Goal: Task Accomplishment & Management: Use online tool/utility

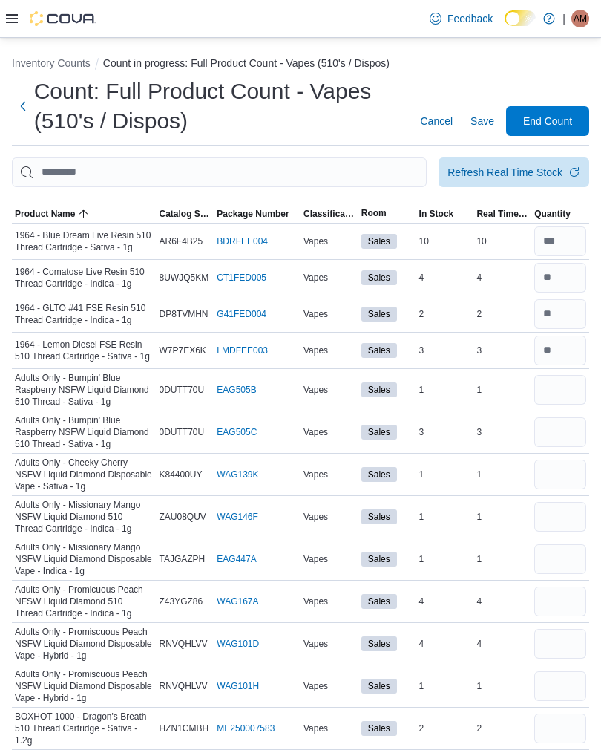
scroll to position [142, 0]
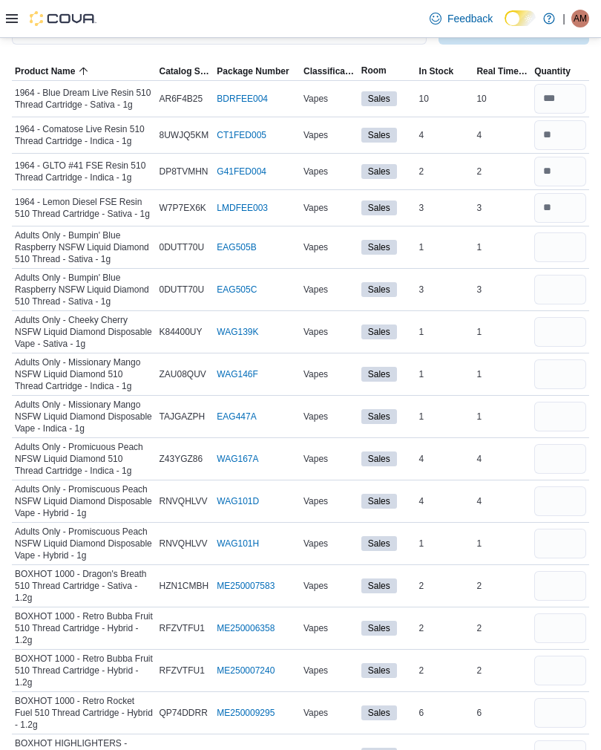
click at [560, 242] on input "number" at bounding box center [560, 247] width 52 height 30
type input "*"
click at [554, 296] on input "number" at bounding box center [560, 290] width 52 height 30
type input "*"
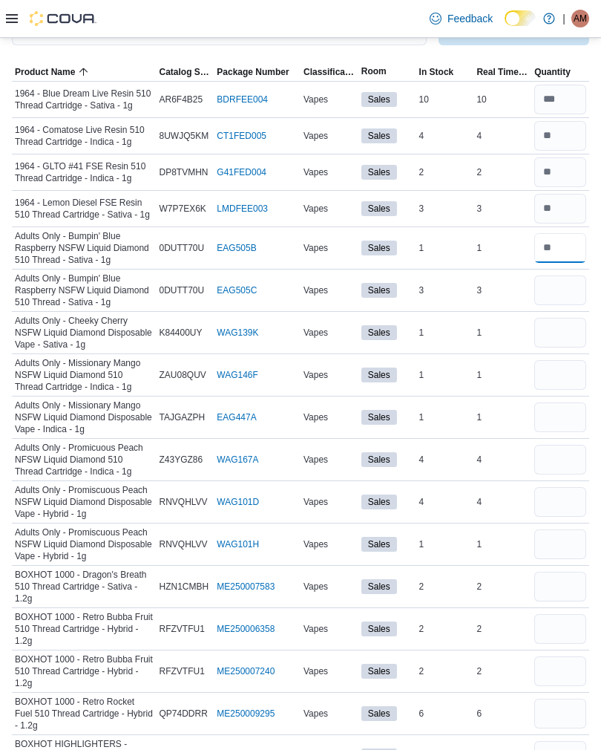
click at [563, 235] on input "number" at bounding box center [560, 248] width 52 height 30
click at [568, 241] on input "number" at bounding box center [560, 248] width 52 height 30
click at [574, 258] on input "number" at bounding box center [560, 248] width 52 height 30
click at [557, 245] on input "number" at bounding box center [560, 248] width 52 height 30
type input "*"
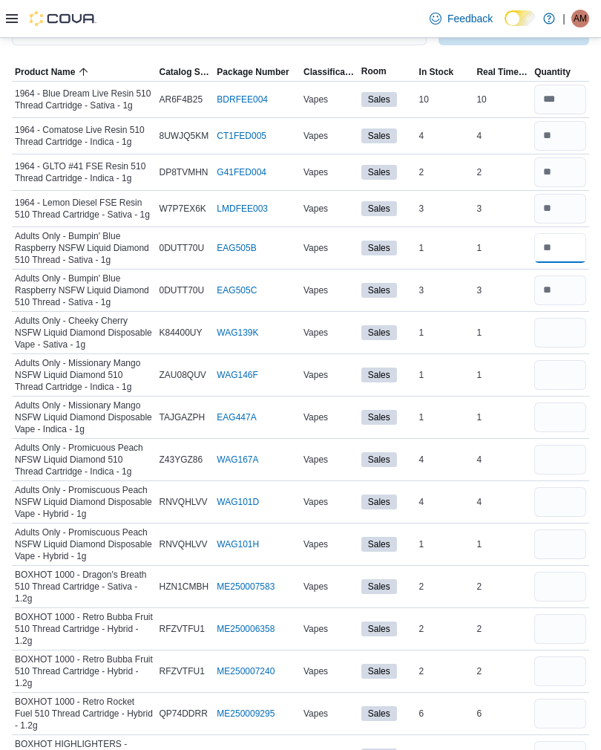
type input "*"
click at [568, 294] on input "number" at bounding box center [560, 290] width 52 height 30
type input "*"
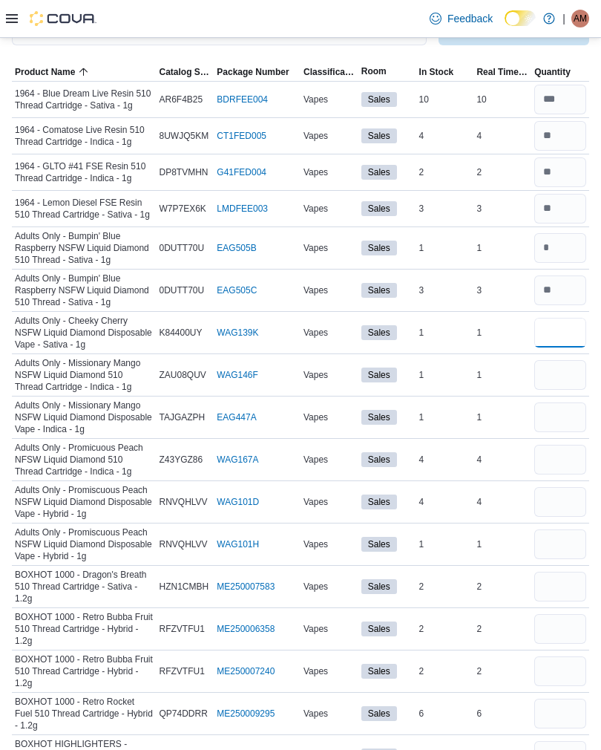
click at [551, 335] on input "number" at bounding box center [560, 333] width 52 height 30
type input "*"
click at [563, 297] on input "number" at bounding box center [560, 290] width 52 height 30
type input "*"
click at [562, 329] on input "number" at bounding box center [560, 333] width 52 height 30
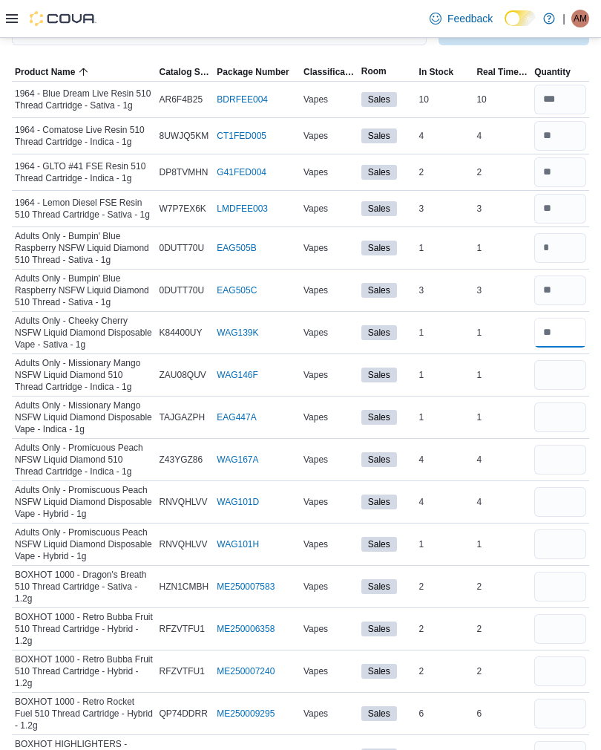
type input "*"
click at [557, 373] on input "number" at bounding box center [560, 375] width 52 height 30
type input "*"
click at [563, 445] on input "number" at bounding box center [560, 460] width 52 height 30
type input "*"
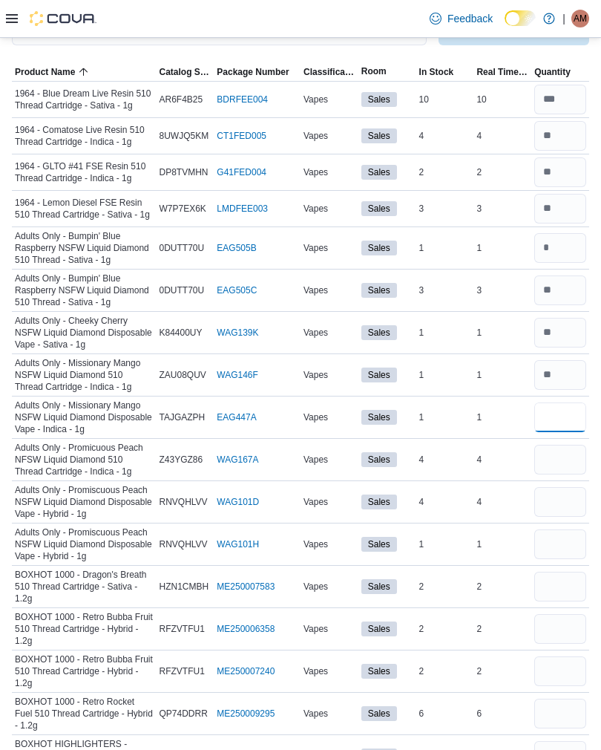
click at [560, 409] on input "number" at bounding box center [560, 417] width 52 height 30
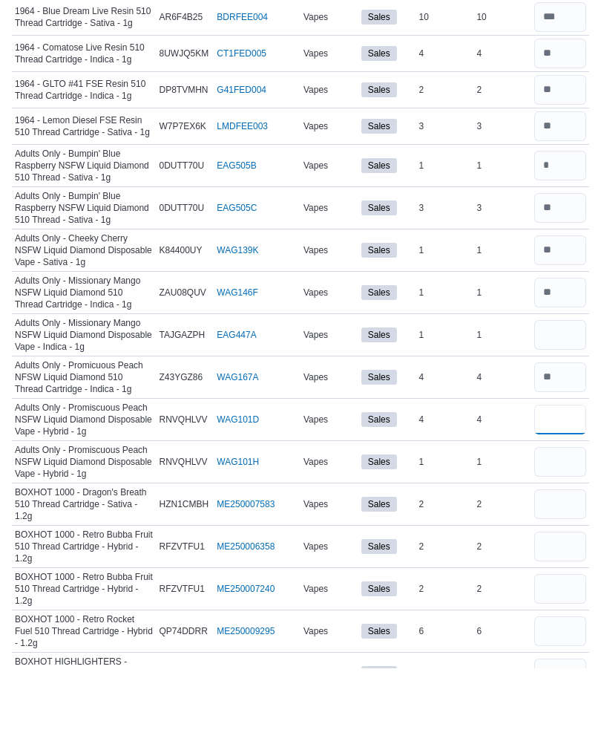
click at [563, 487] on input "number" at bounding box center [560, 502] width 52 height 30
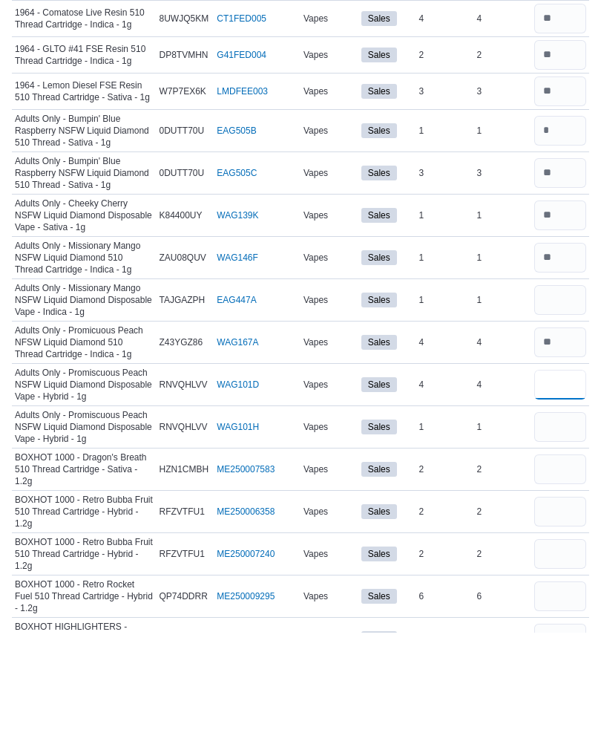
type input "*"
click at [562, 402] on input "number" at bounding box center [560, 417] width 52 height 30
type input "*"
click at [557, 529] on input "number" at bounding box center [560, 544] width 52 height 30
click at [576, 487] on input "number" at bounding box center [560, 502] width 52 height 30
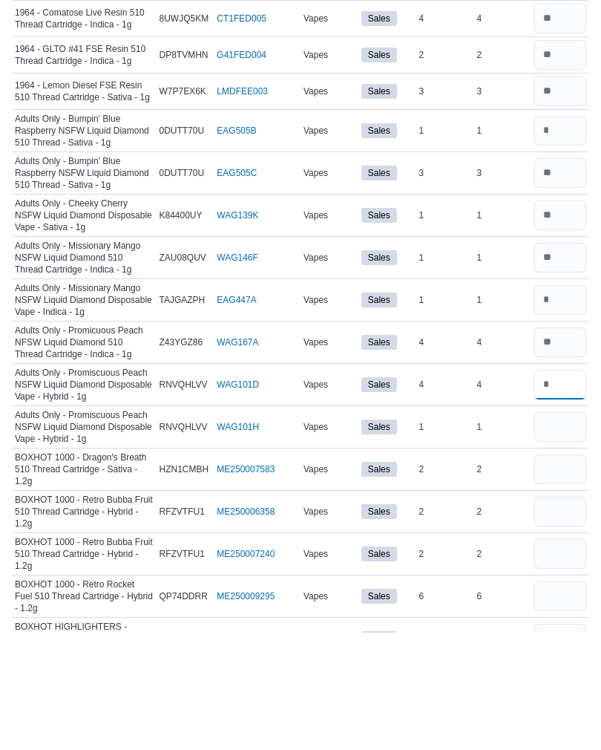
type input "*"
click at [568, 529] on input "number" at bounding box center [560, 544] width 52 height 30
click at [567, 487] on input "number" at bounding box center [560, 502] width 52 height 30
type input "*"
click at [568, 529] on input "number" at bounding box center [560, 544] width 52 height 30
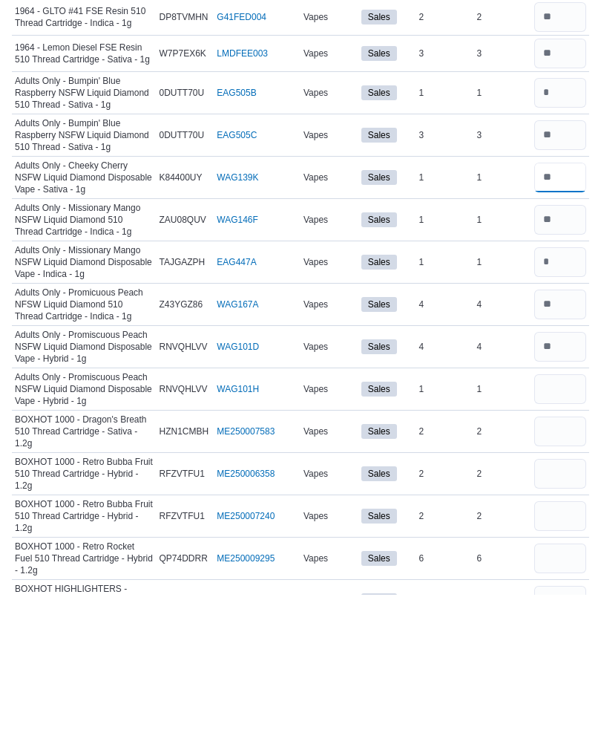
click at [562, 318] on input "number" at bounding box center [560, 333] width 52 height 30
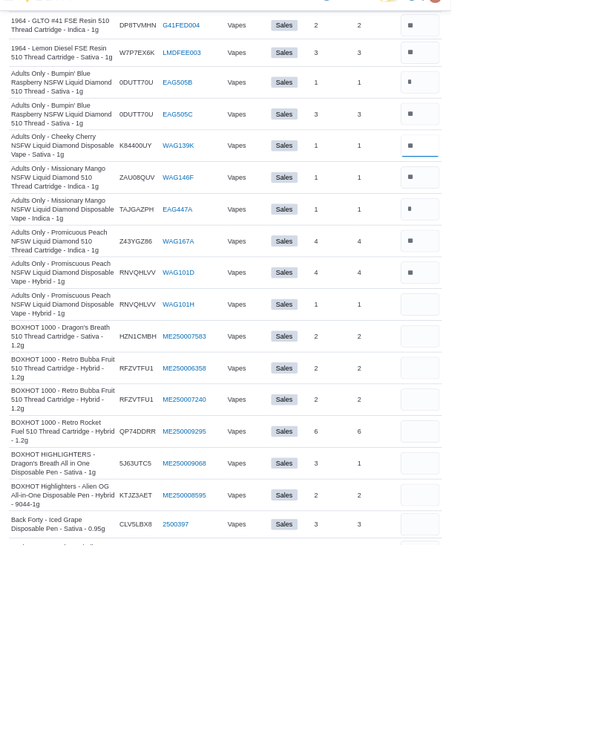
scroll to position [131, 0]
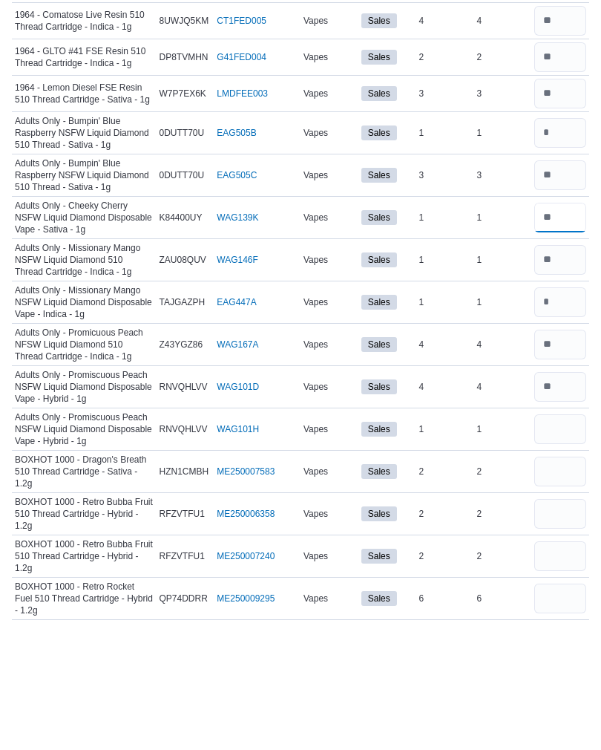
type input "*"
click at [553, 413] on input "number" at bounding box center [560, 428] width 52 height 30
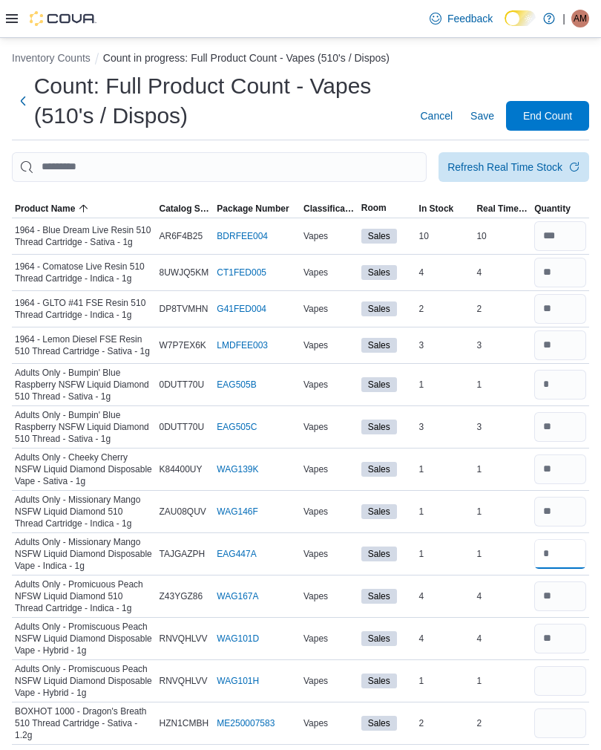
scroll to position [0, 0]
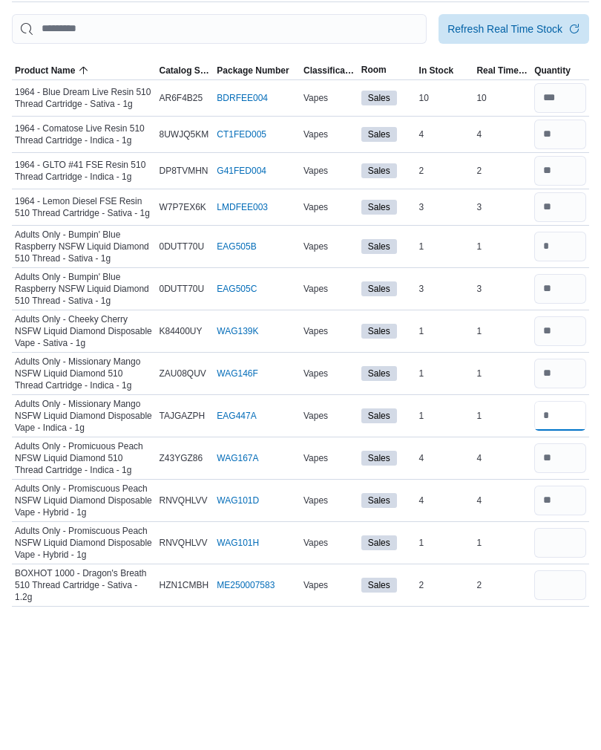
type input "*"
click at [556, 459] on input "number" at bounding box center [560, 474] width 52 height 30
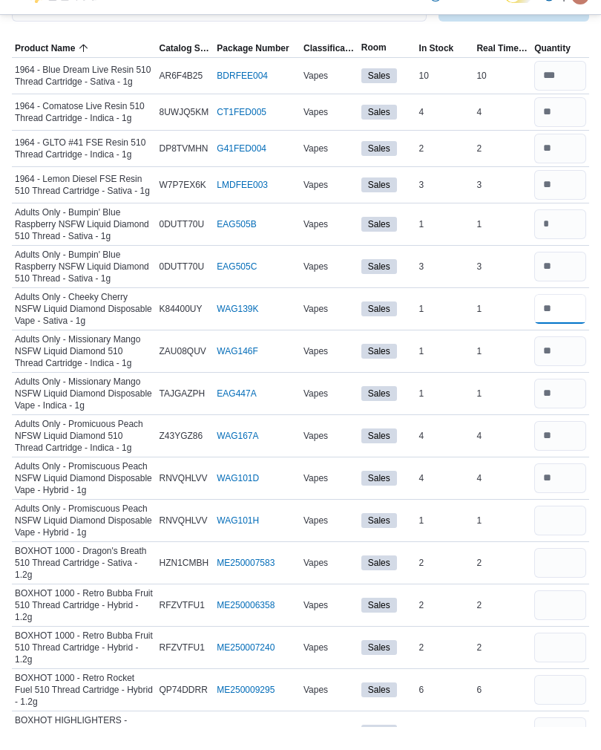
type input "*"
click at [569, 359] on input "number" at bounding box center [560, 374] width 52 height 30
click at [571, 359] on input "number" at bounding box center [560, 374] width 52 height 30
click at [573, 359] on input "number" at bounding box center [560, 374] width 52 height 30
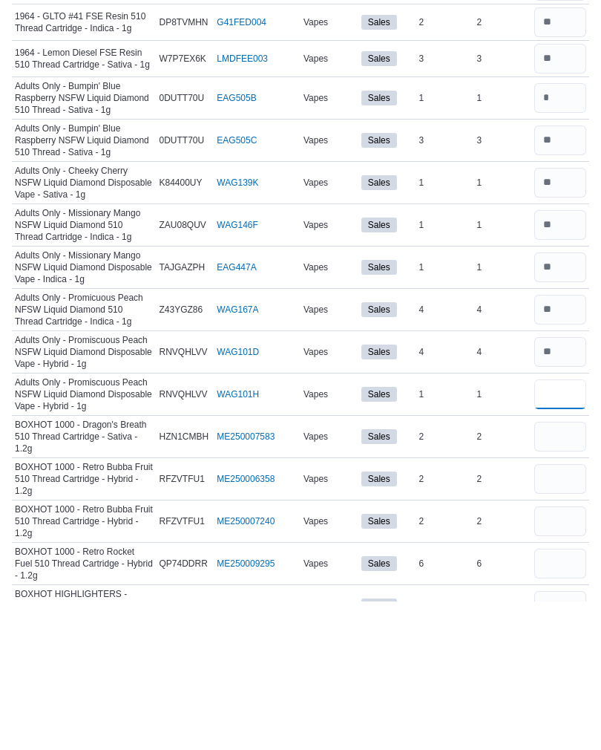
click at [554, 528] on input "number" at bounding box center [560, 543] width 52 height 30
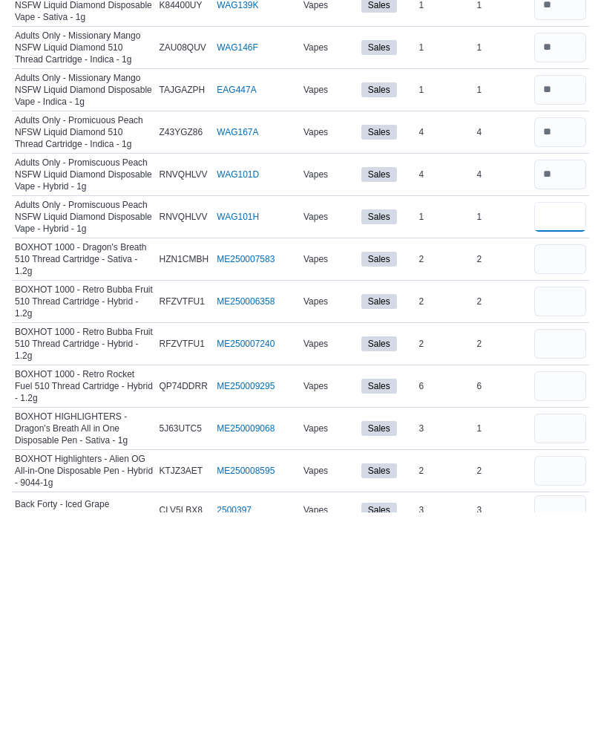
scroll to position [469, 0]
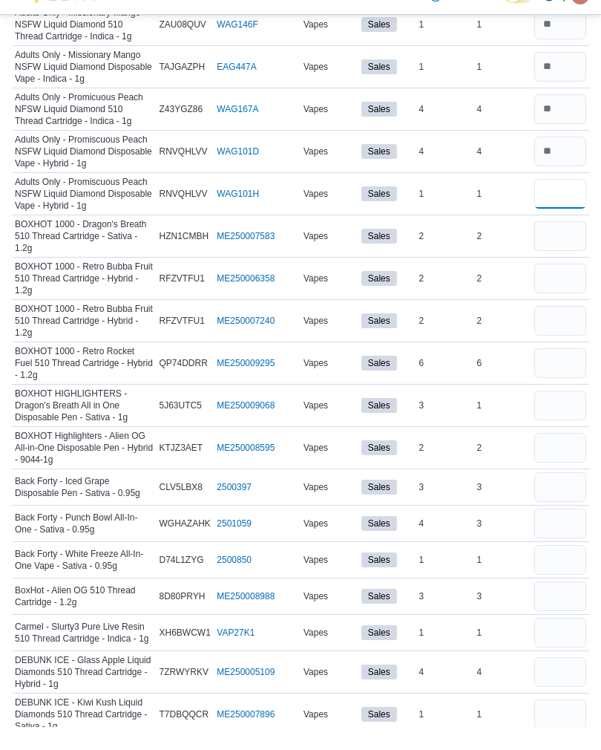
click at [557, 202] on input "number" at bounding box center [560, 217] width 52 height 30
type input "*"
click at [557, 244] on input "number" at bounding box center [560, 259] width 52 height 30
type input "*"
click at [560, 286] on input "number" at bounding box center [560, 301] width 52 height 30
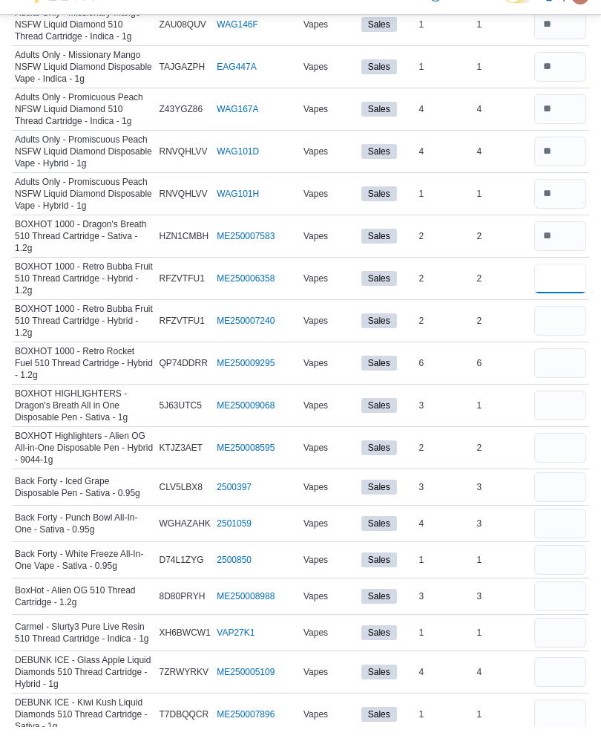
type input "*"
click at [557, 329] on input "number" at bounding box center [560, 344] width 52 height 30
type input "*"
click at [557, 371] on input "number" at bounding box center [560, 386] width 52 height 30
type input "*"
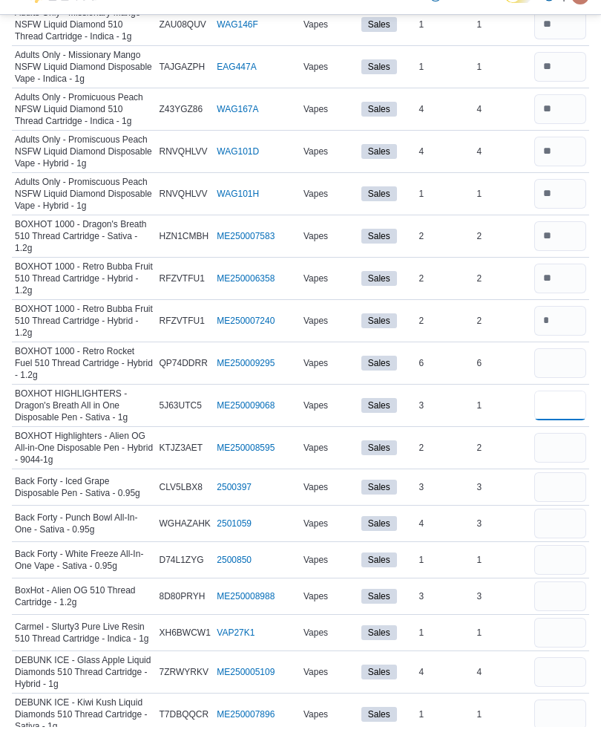
click at [569, 413] on input "number" at bounding box center [560, 428] width 52 height 30
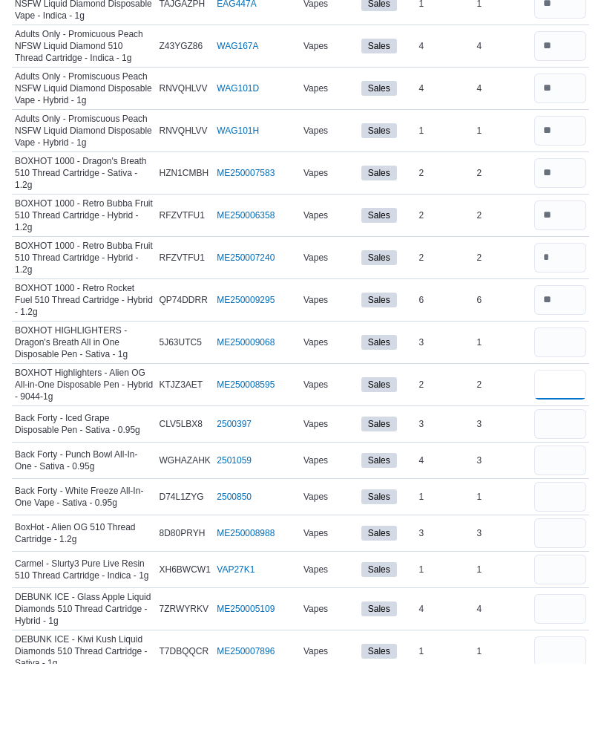
click at [560, 456] on input "number" at bounding box center [560, 471] width 52 height 30
type input "*"
click at [565, 413] on input "number" at bounding box center [560, 428] width 52 height 30
type input "*"
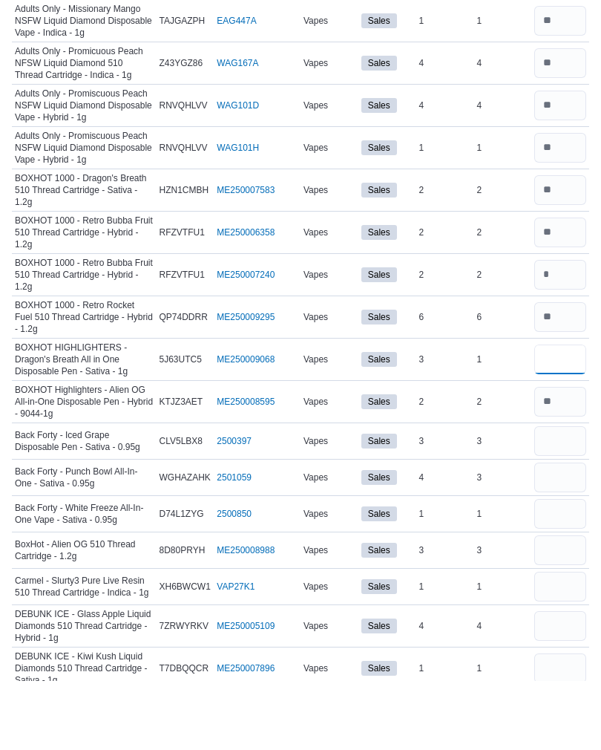
type input "*"
click at [560, 495] on input "number" at bounding box center [560, 510] width 52 height 30
type input "*"
click at [551, 531] on input "number" at bounding box center [560, 546] width 52 height 30
type input "*"
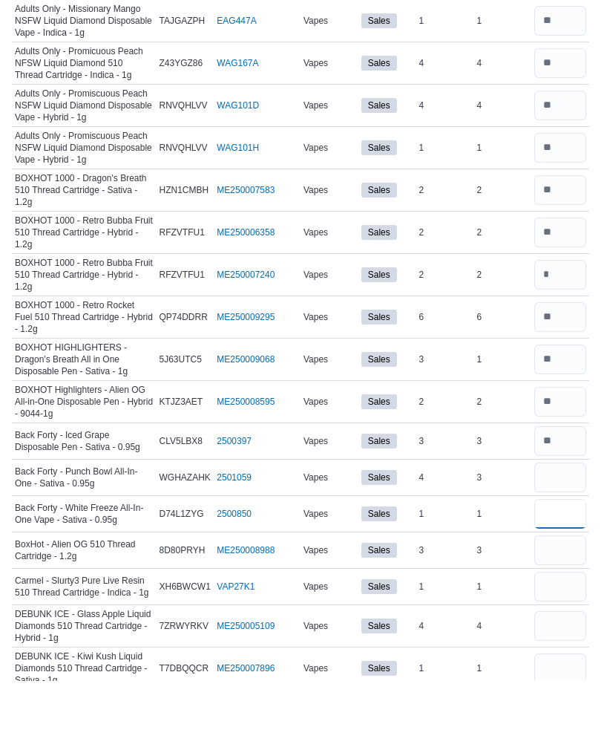
click at [565, 568] on input "number" at bounding box center [560, 583] width 52 height 30
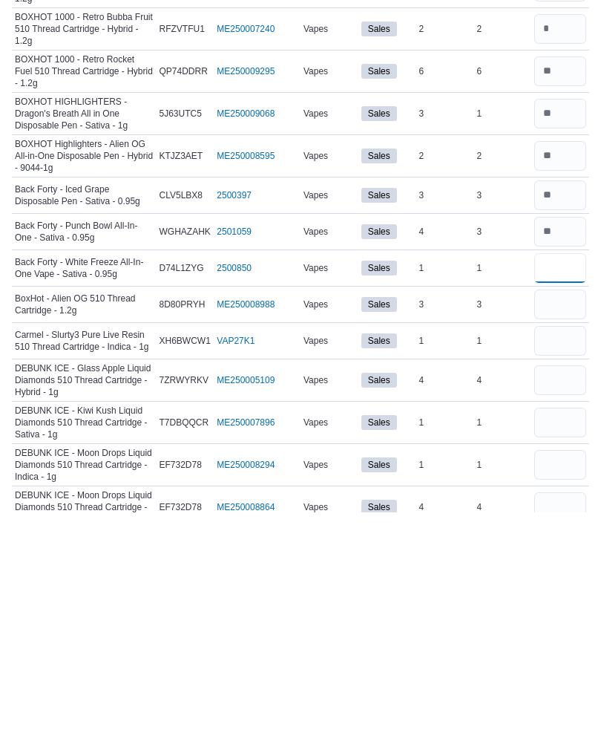
type input "*"
click at [561, 527] on input "number" at bounding box center [560, 542] width 52 height 30
type input "*"
click at [558, 563] on input "number" at bounding box center [560, 578] width 52 height 30
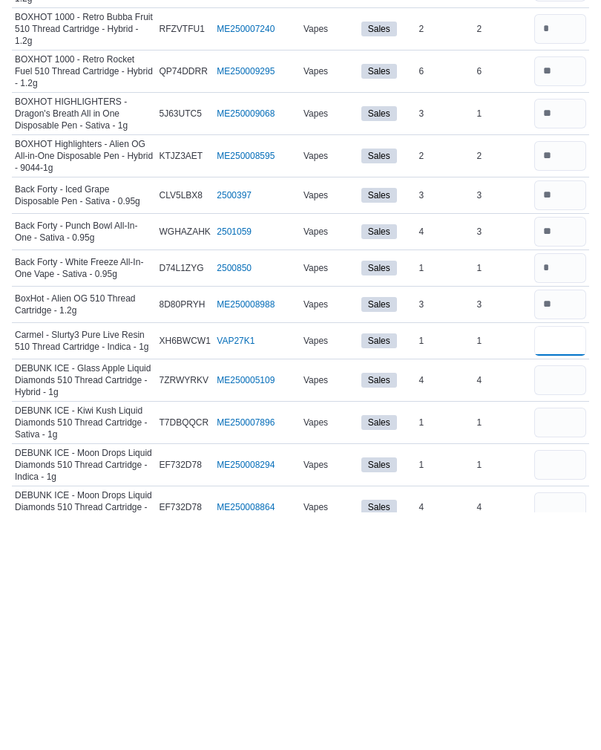
type input "*"
click at [565, 603] on input "number" at bounding box center [560, 618] width 52 height 30
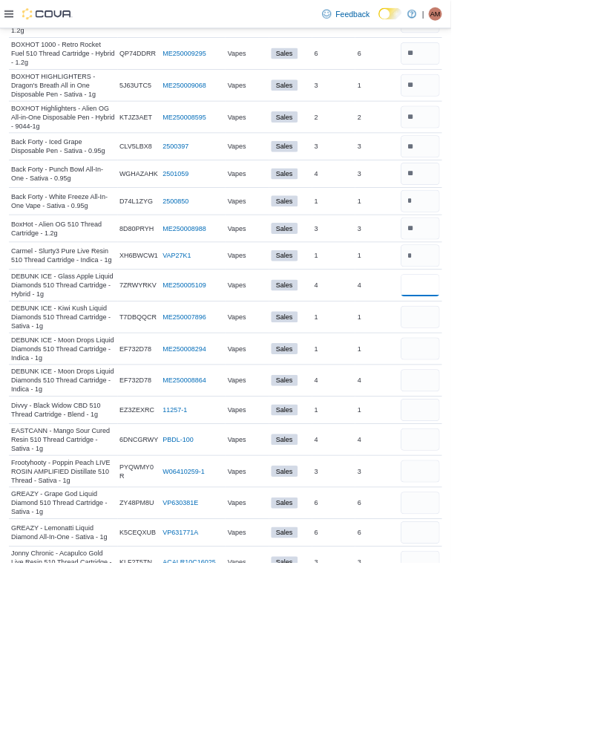
scroll to position [791, 0]
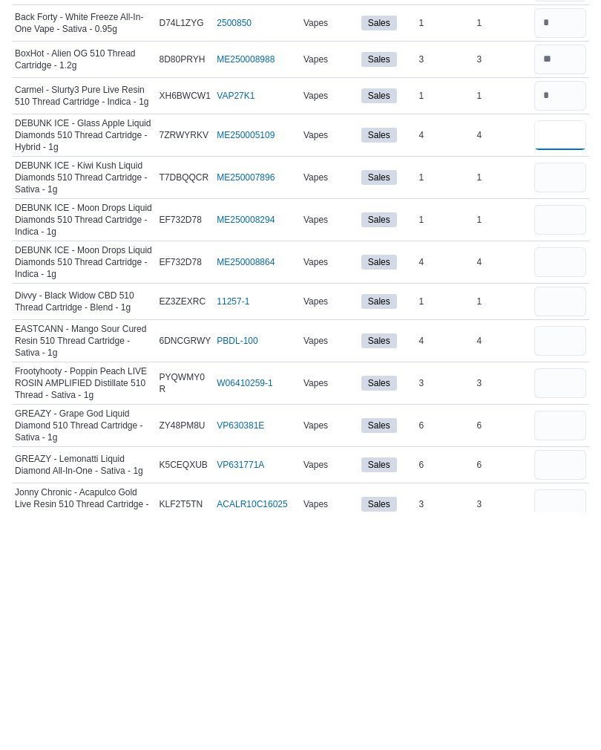
type input "*"
click at [568, 400] on input "number" at bounding box center [560, 415] width 52 height 30
type input "*"
click at [554, 442] on input "number" at bounding box center [560, 457] width 52 height 30
type input "*"
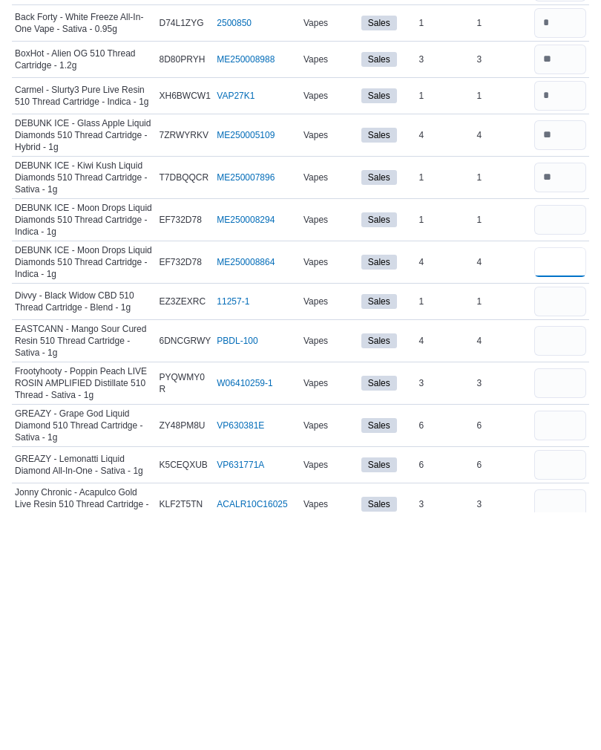
click at [565, 485] on input "number" at bounding box center [560, 500] width 52 height 30
click at [572, 442] on input "number" at bounding box center [560, 457] width 52 height 30
click at [573, 442] on input "number" at bounding box center [560, 457] width 52 height 30
click at [564, 442] on input "number" at bounding box center [560, 457] width 52 height 30
type input "*"
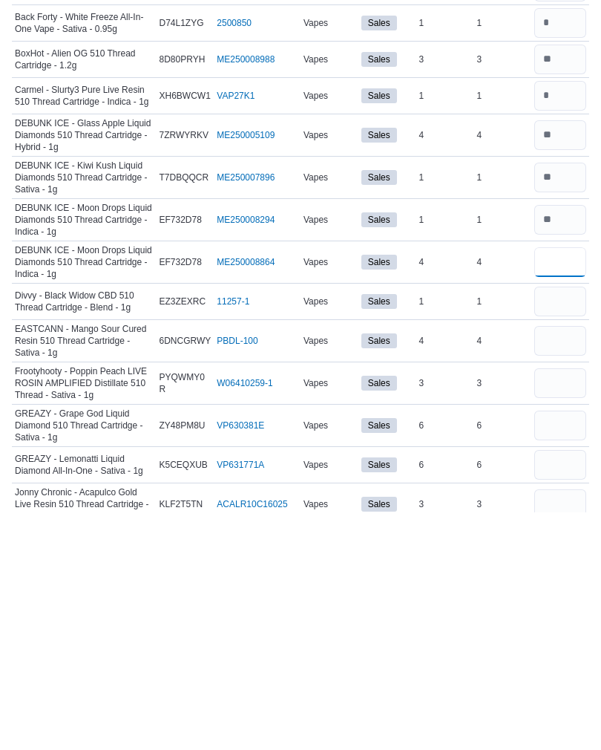
click at [552, 485] on input "number" at bounding box center [560, 500] width 52 height 30
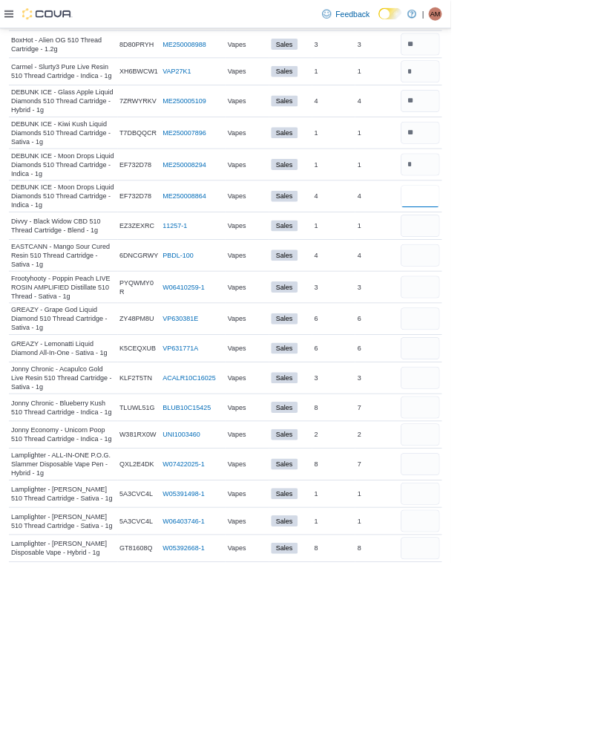
scroll to position [853, 0]
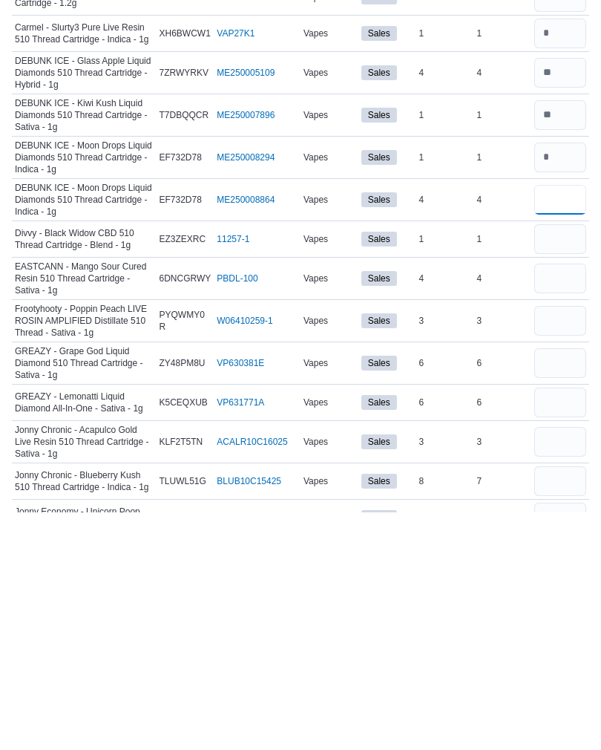
type input "*"
click at [552, 462] on input "number" at bounding box center [560, 477] width 52 height 30
type input "*"
click at [557, 501] on input "number" at bounding box center [560, 516] width 52 height 30
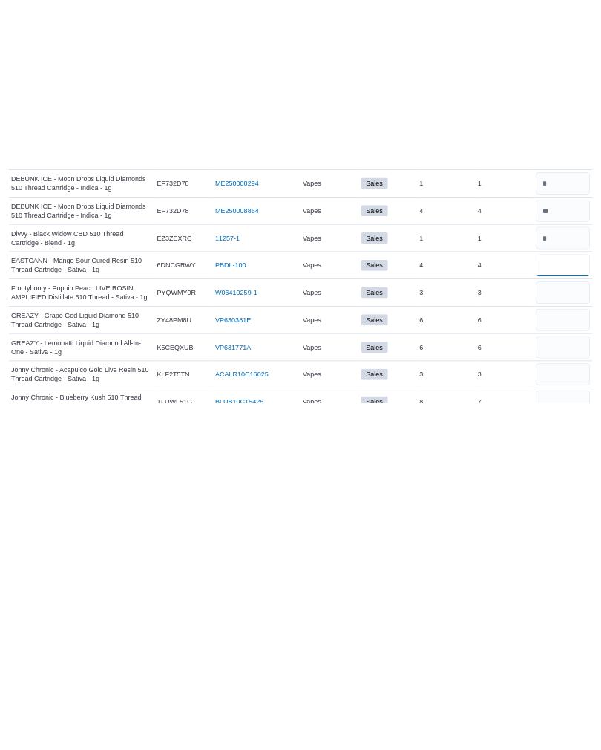
scroll to position [953, 0]
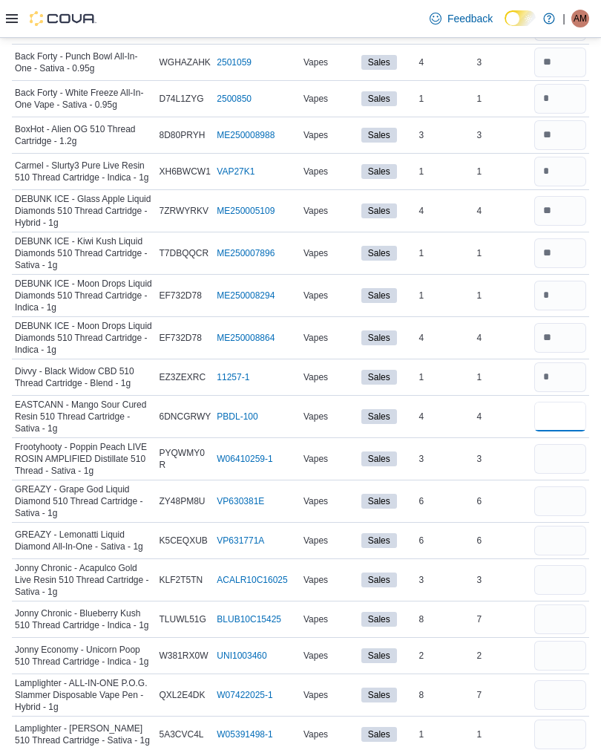
type input "*"
click at [557, 463] on input "number" at bounding box center [560, 459] width 52 height 30
type input "*"
click at [548, 501] on input "number" at bounding box center [560, 501] width 52 height 30
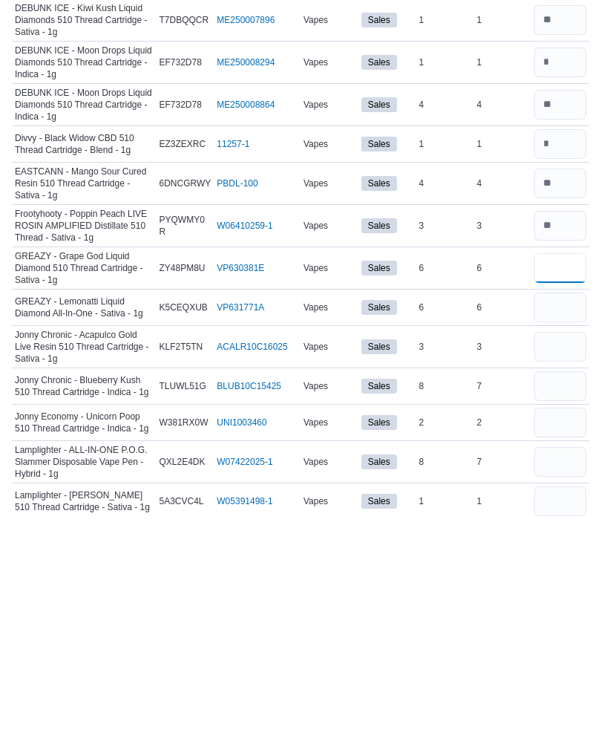
type input "*"
click at [558, 525] on input "number" at bounding box center [560, 540] width 52 height 30
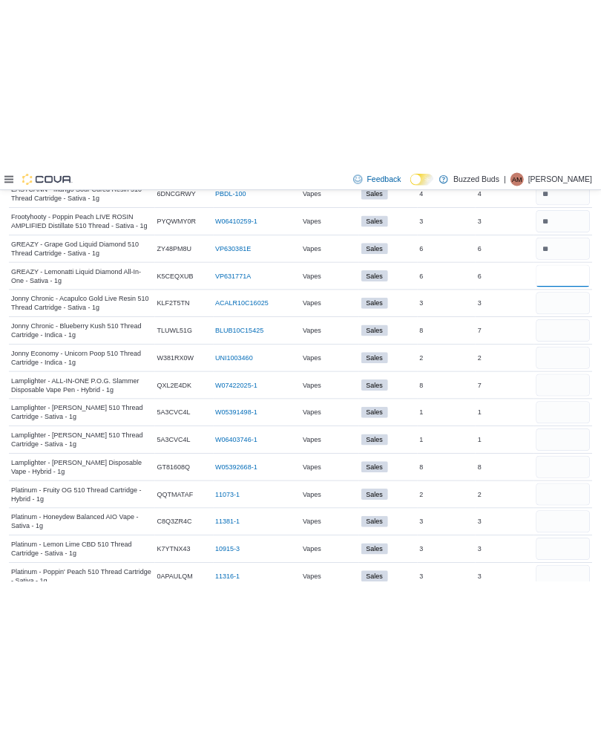
scroll to position [1358, 0]
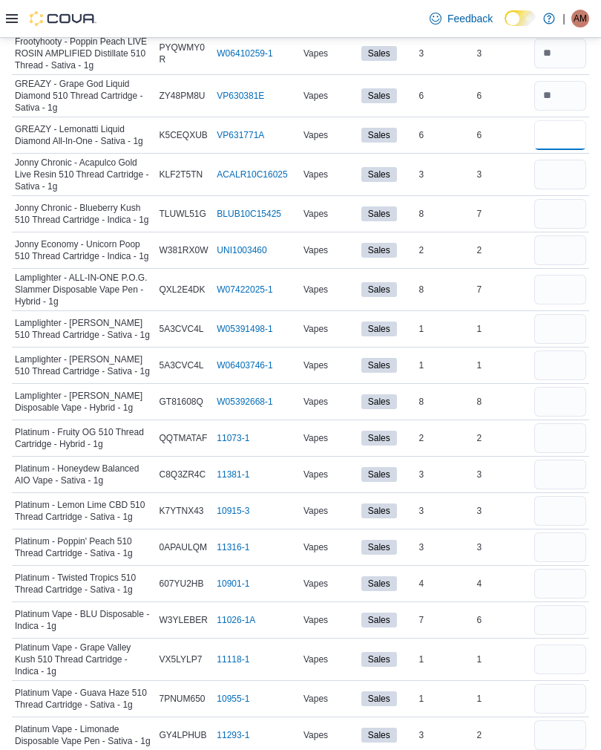
click at [574, 132] on input "number" at bounding box center [560, 135] width 52 height 30
type input "*"
click at [557, 167] on input "number" at bounding box center [560, 175] width 52 height 30
type input "*"
click at [556, 212] on input "number" at bounding box center [560, 214] width 52 height 30
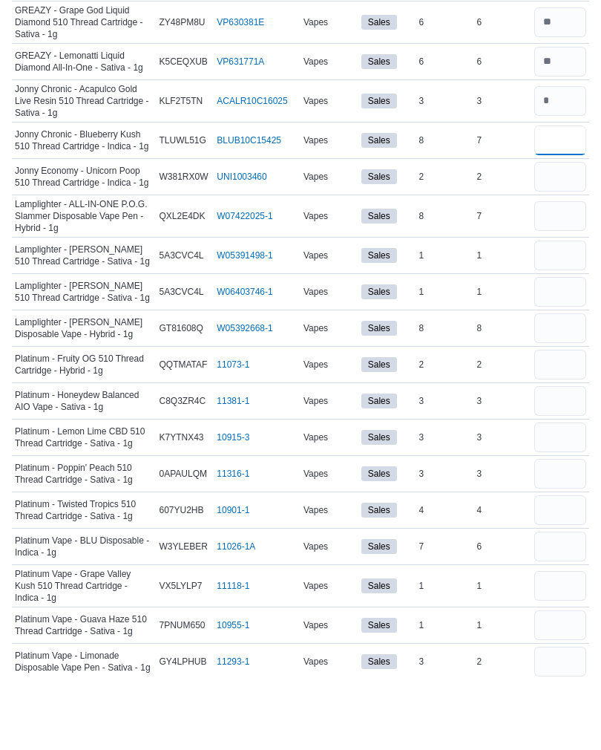
type input "*"
click at [560, 235] on input "number" at bounding box center [560, 250] width 52 height 30
type input "*"
click at [564, 275] on input "number" at bounding box center [560, 290] width 52 height 30
type input "*"
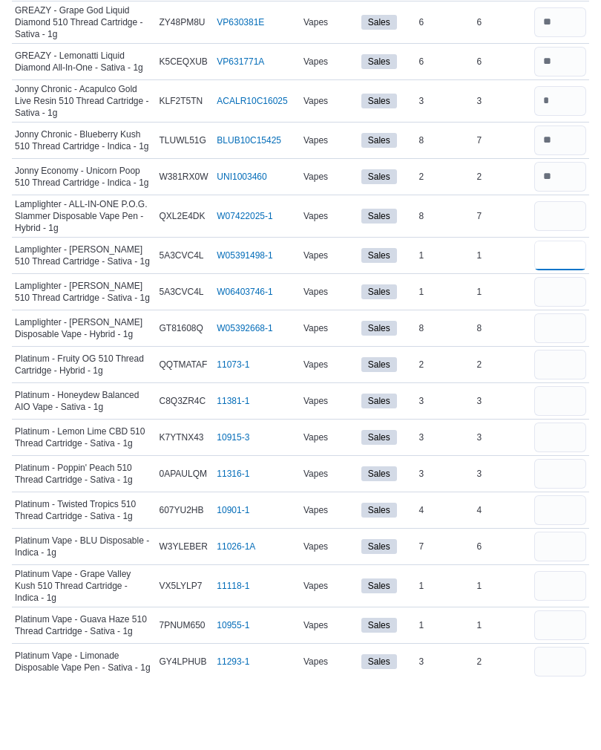
click at [567, 314] on input "number" at bounding box center [560, 329] width 52 height 30
type input "*"
click at [561, 350] on input "number" at bounding box center [560, 365] width 52 height 30
type input "*"
click at [559, 387] on input "number" at bounding box center [560, 402] width 52 height 30
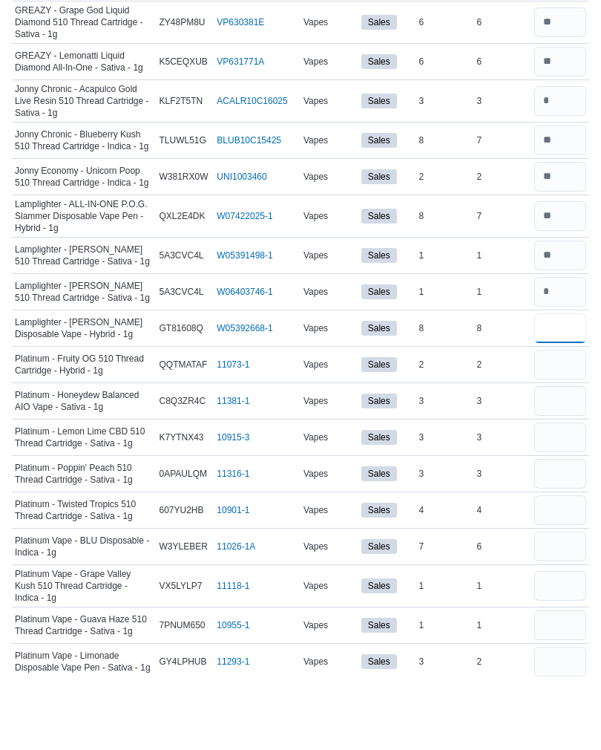
type input "*"
click at [568, 423] on input "number" at bounding box center [560, 438] width 52 height 30
type input "*"
click at [549, 459] on input "number" at bounding box center [560, 474] width 52 height 30
